Goal: Task Accomplishment & Management: Manage account settings

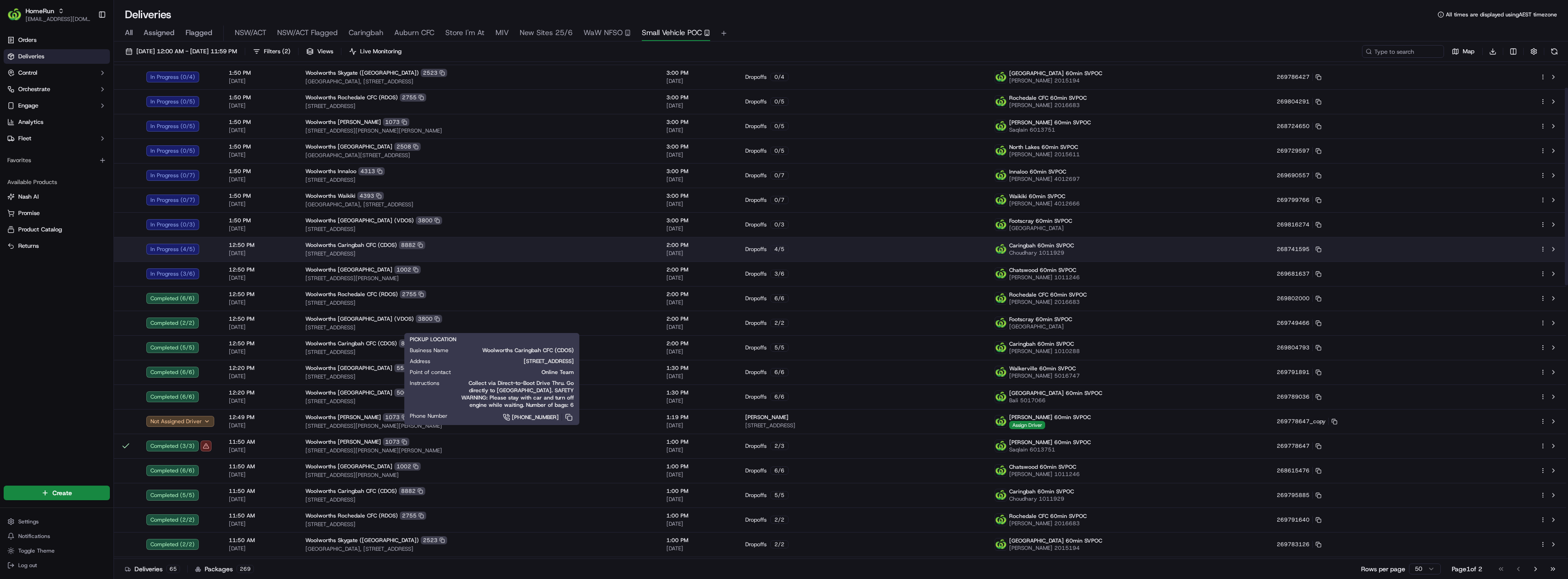
scroll to position [273, 0]
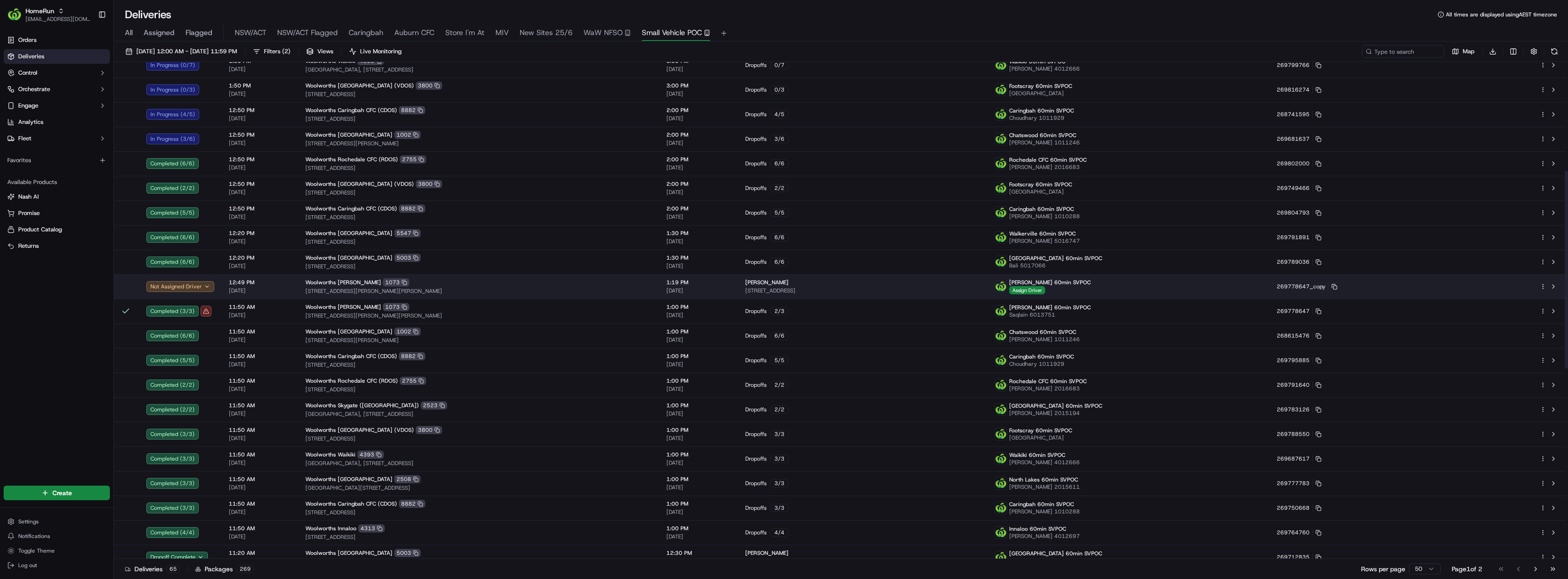
click at [1544, 286] on html "HomeRun [EMAIL_ADDRESS][DOMAIN_NAME] Toggle Sidebar Orders Deliveries Control O…" at bounding box center [784, 290] width 1568 height 579
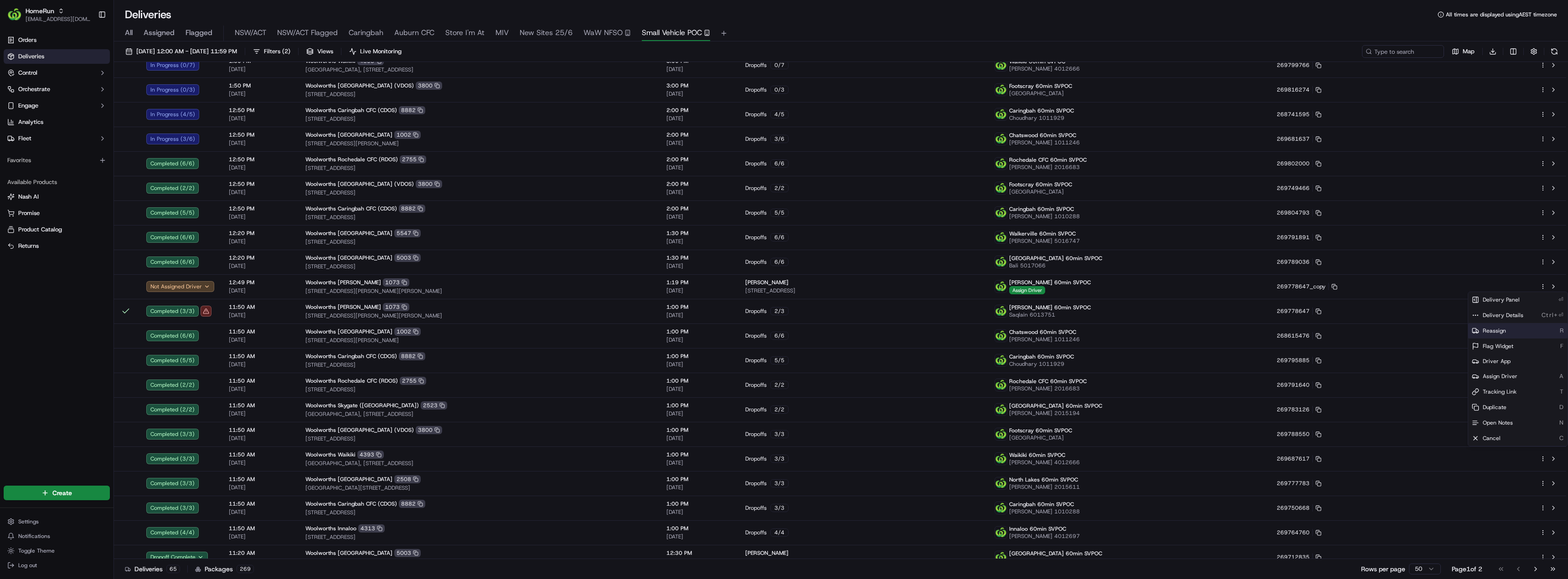
click at [1508, 335] on div "Reassign R" at bounding box center [1517, 330] width 99 height 15
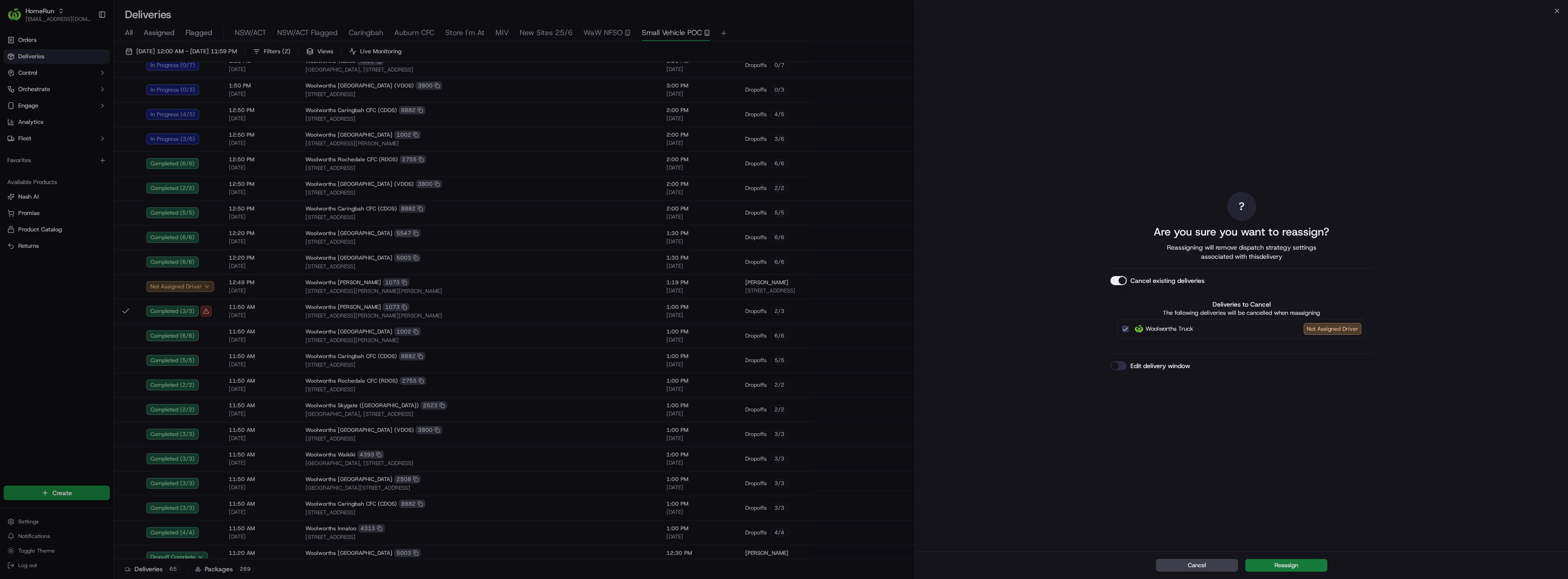
click at [1273, 566] on button "Reassign" at bounding box center [1286, 565] width 82 height 13
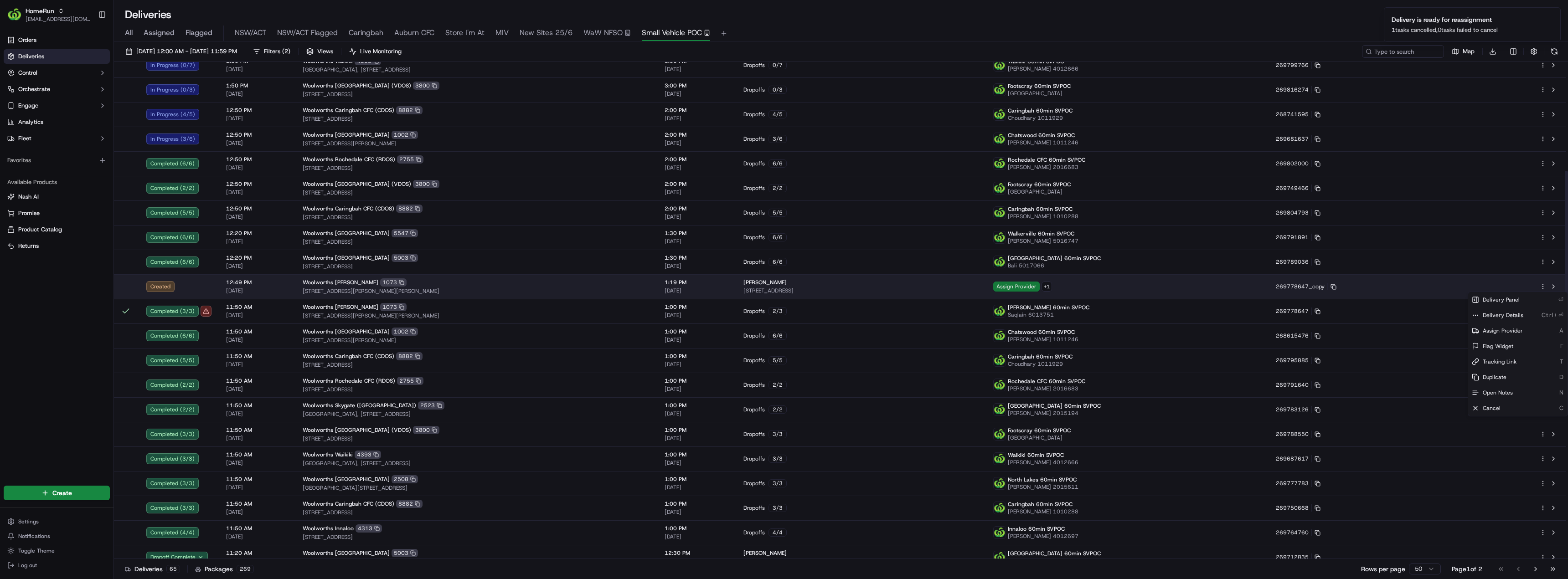
click at [1040, 284] on span "Assign Provider" at bounding box center [1017, 286] width 46 height 10
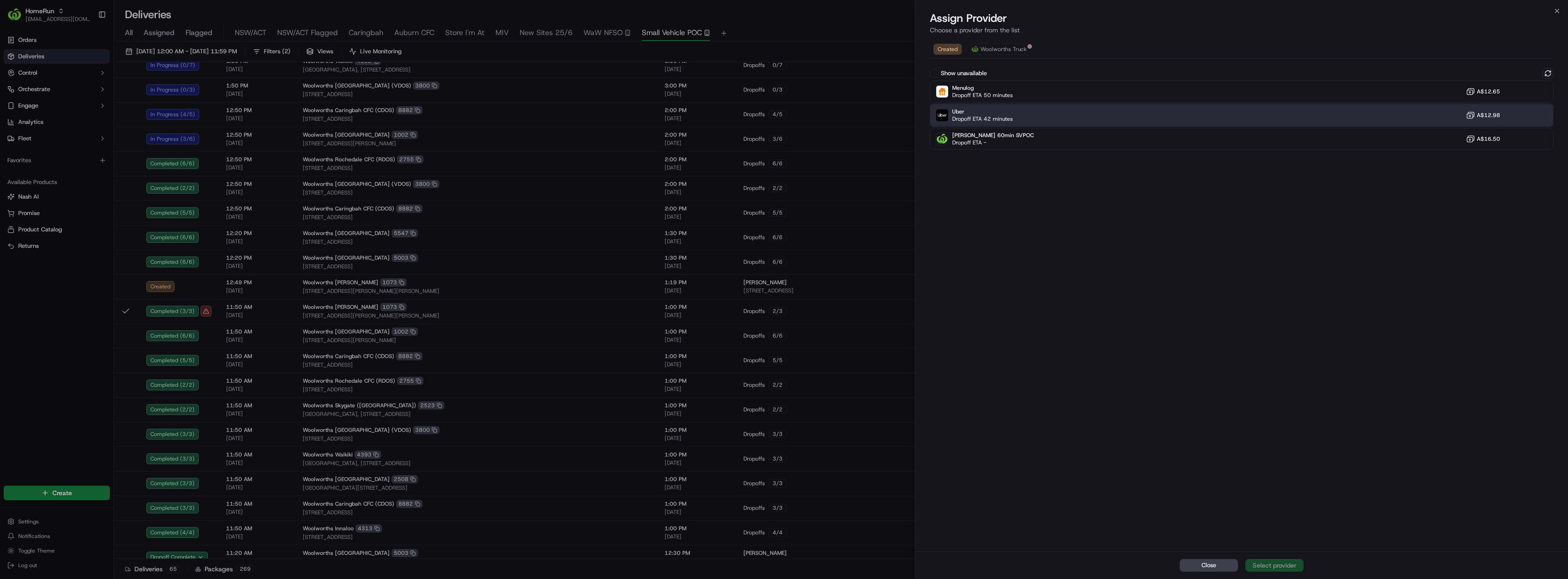
click at [1015, 114] on div "Uber Dropoff ETA 42 minutes A$12.98" at bounding box center [1242, 115] width 623 height 22
click at [1273, 566] on div "Assign Provider" at bounding box center [1274, 565] width 44 height 9
click at [1216, 565] on span "Close" at bounding box center [1209, 565] width 15 height 8
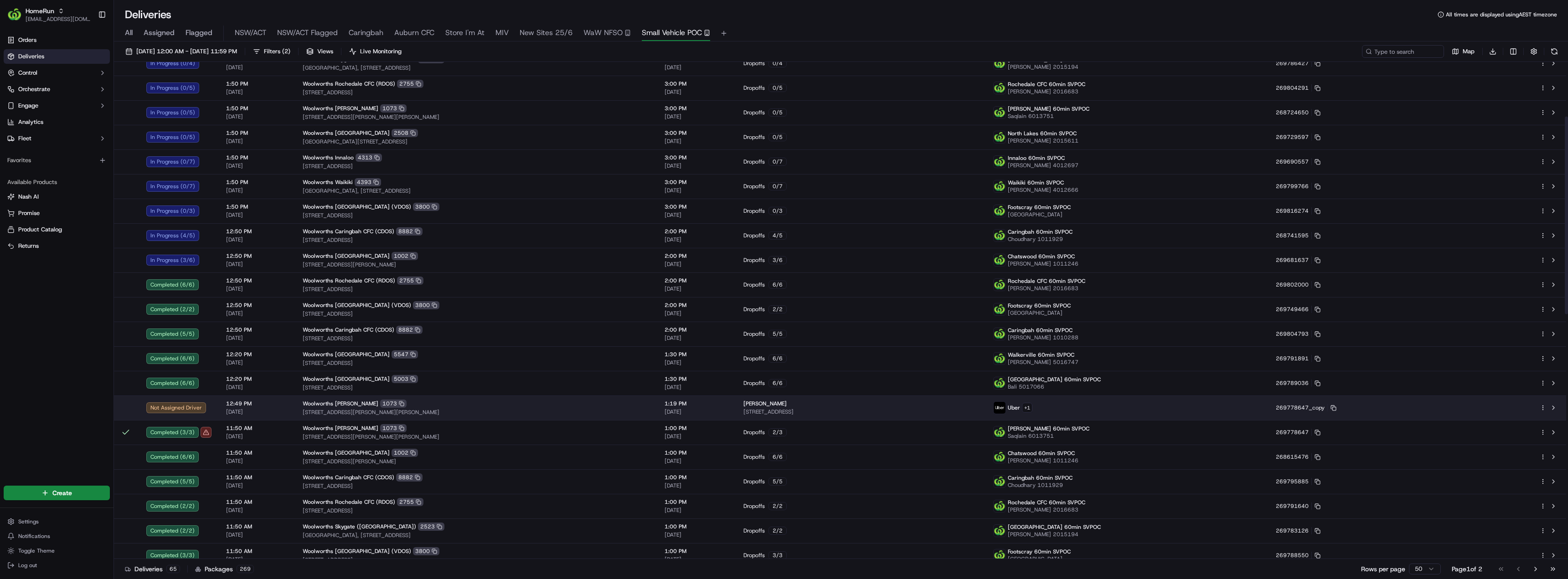
scroll to position [137, 0]
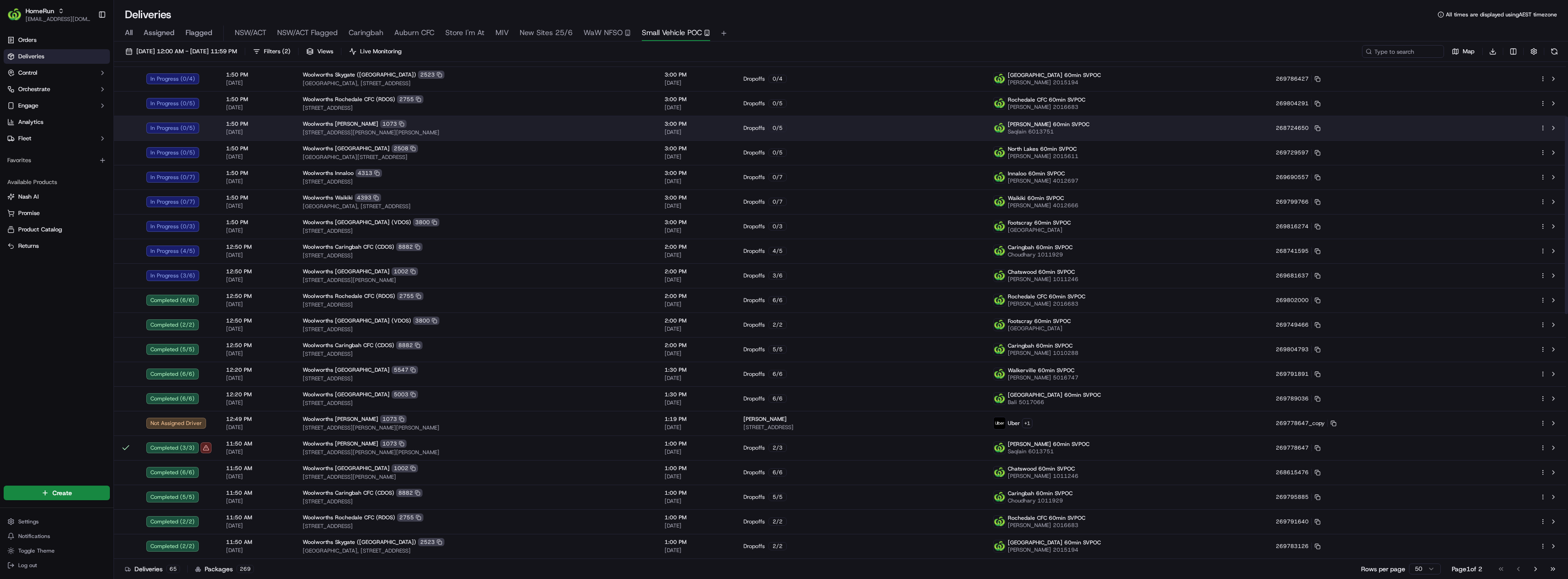
click at [580, 122] on div "[PERSON_NAME] 1073" at bounding box center [476, 123] width 348 height 8
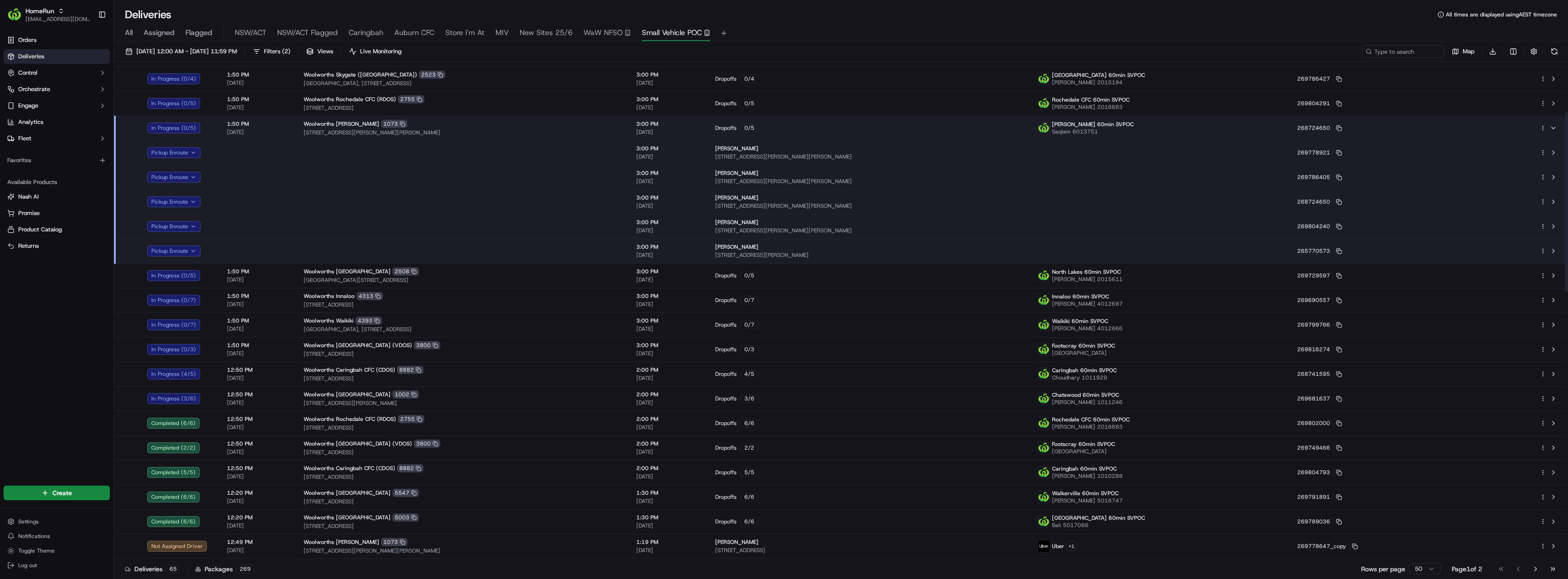
click at [580, 122] on div "[PERSON_NAME] 1073" at bounding box center [463, 123] width 318 height 8
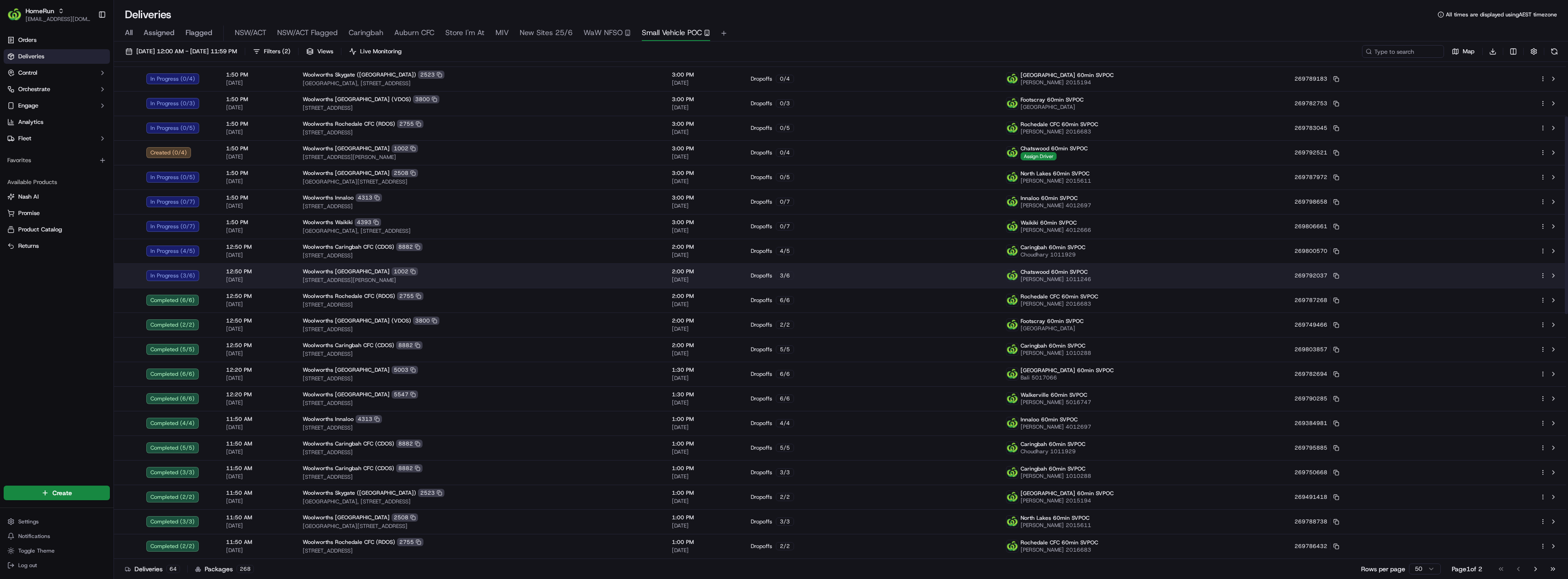
click at [510, 269] on div "Woolworths Chatswood East 1002" at bounding box center [480, 271] width 355 height 8
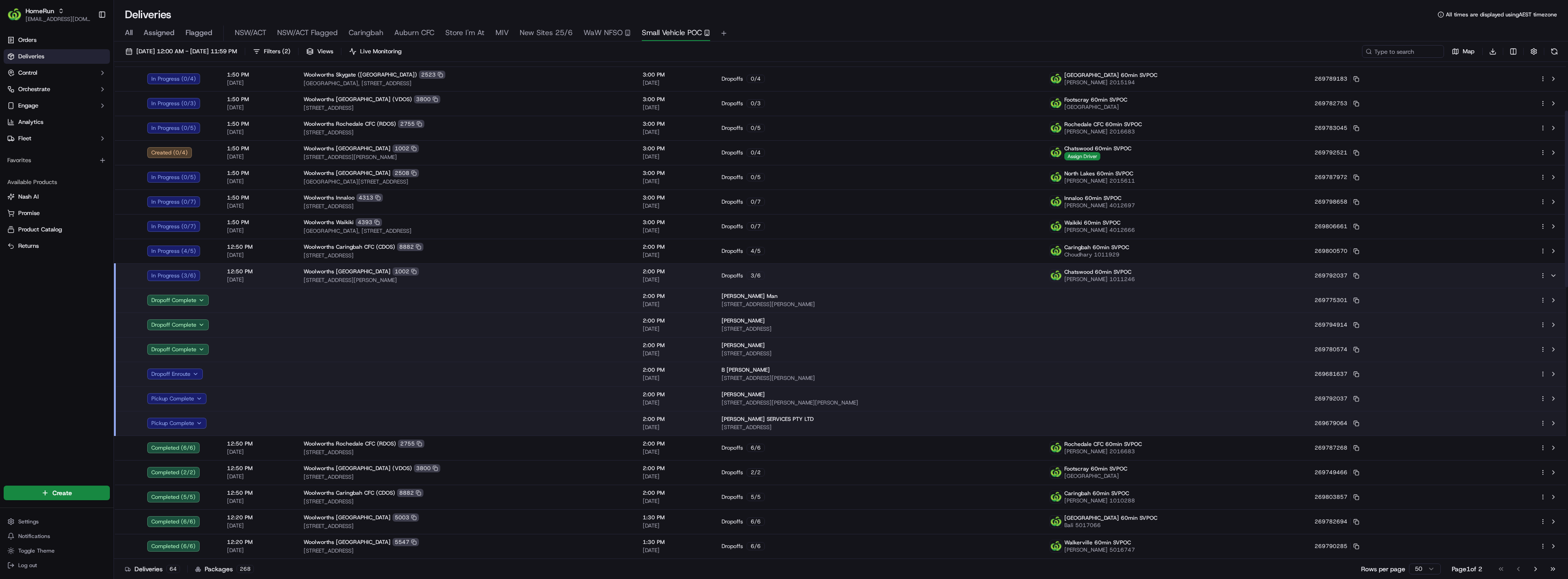
click at [510, 269] on div "Woolworths Chatswood East 1002" at bounding box center [466, 271] width 324 height 8
